Goal: Task Accomplishment & Management: Manage account settings

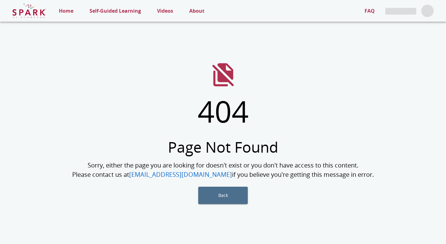
click at [194, 10] on p "About" at bounding box center [196, 10] width 15 height 7
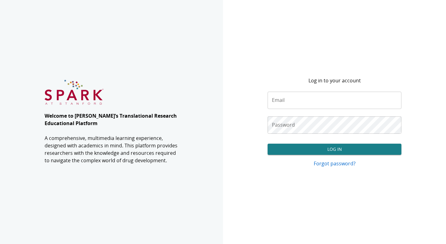
click at [340, 165] on p "Forgot password?" at bounding box center [335, 163] width 134 height 7
